Goal: Task Accomplishment & Management: Use online tool/utility

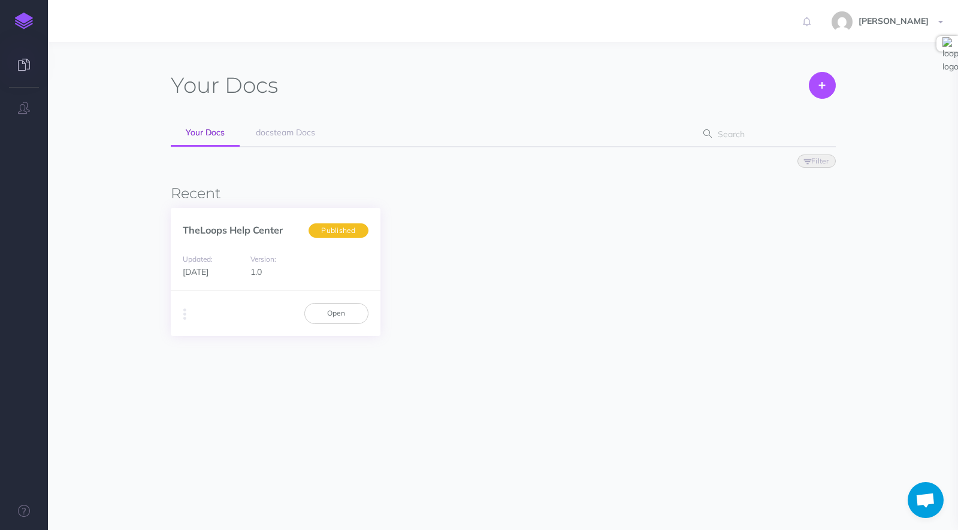
click at [291, 265] on div "Version: 1.0" at bounding box center [275, 265] width 62 height 27
click at [343, 312] on link "Open" at bounding box center [336, 313] width 64 height 20
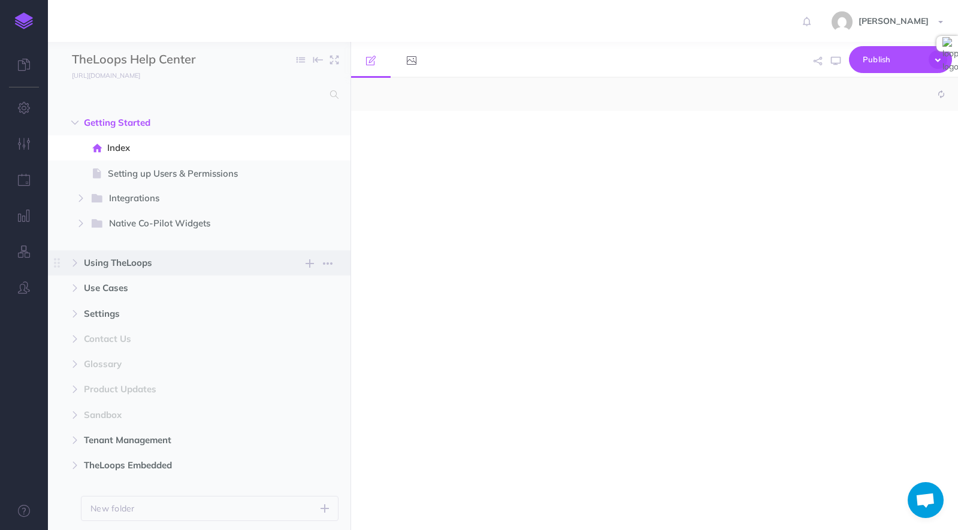
select select "null"
